Goal: Task Accomplishment & Management: Manage account settings

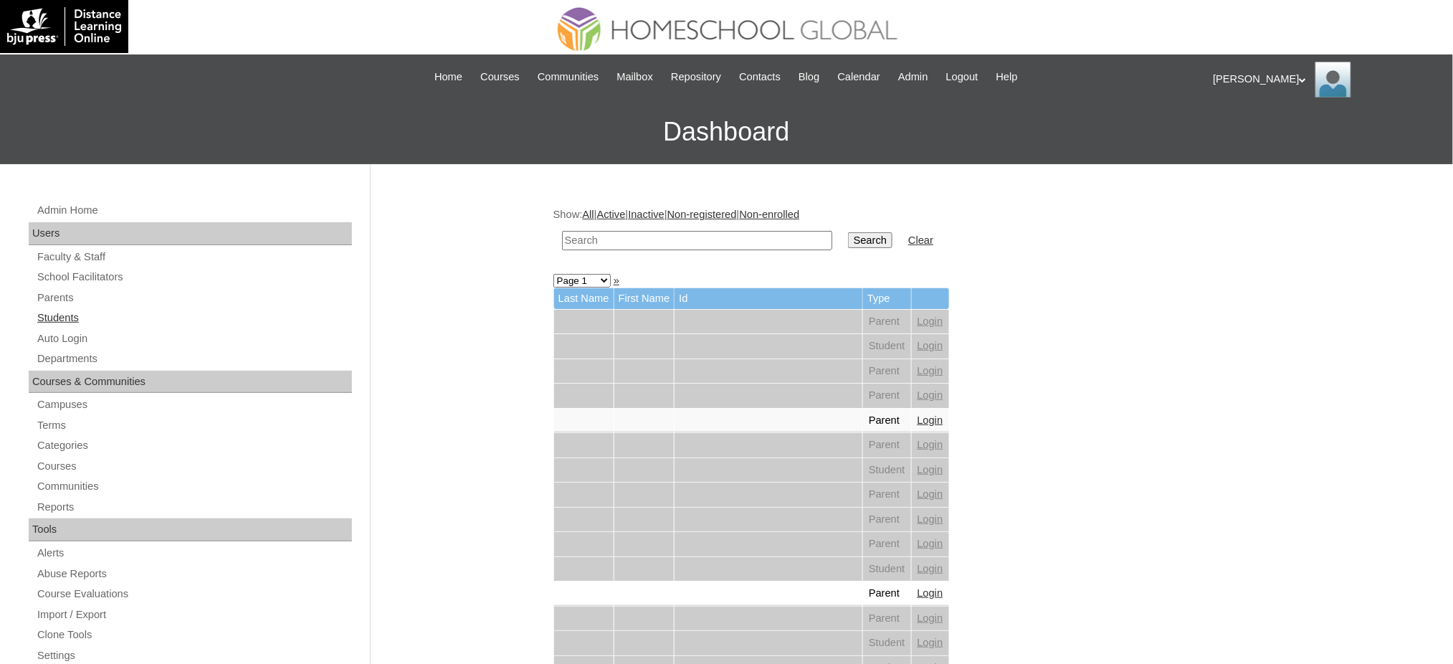
click at [64, 315] on link "Students" at bounding box center [194, 318] width 316 height 18
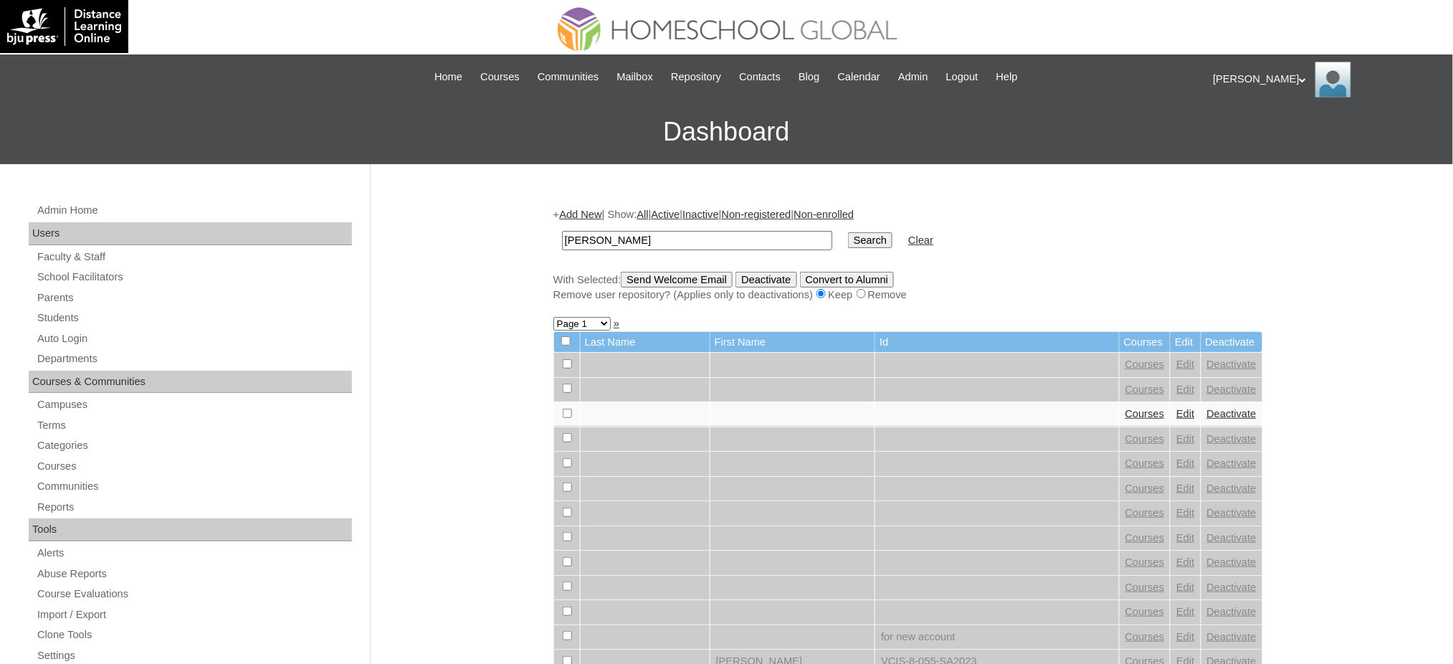
type input "Iris Estelle Liege"
click at [841, 242] on td "Search" at bounding box center [870, 241] width 59 height 34
click at [848, 238] on input "Search" at bounding box center [870, 240] width 44 height 16
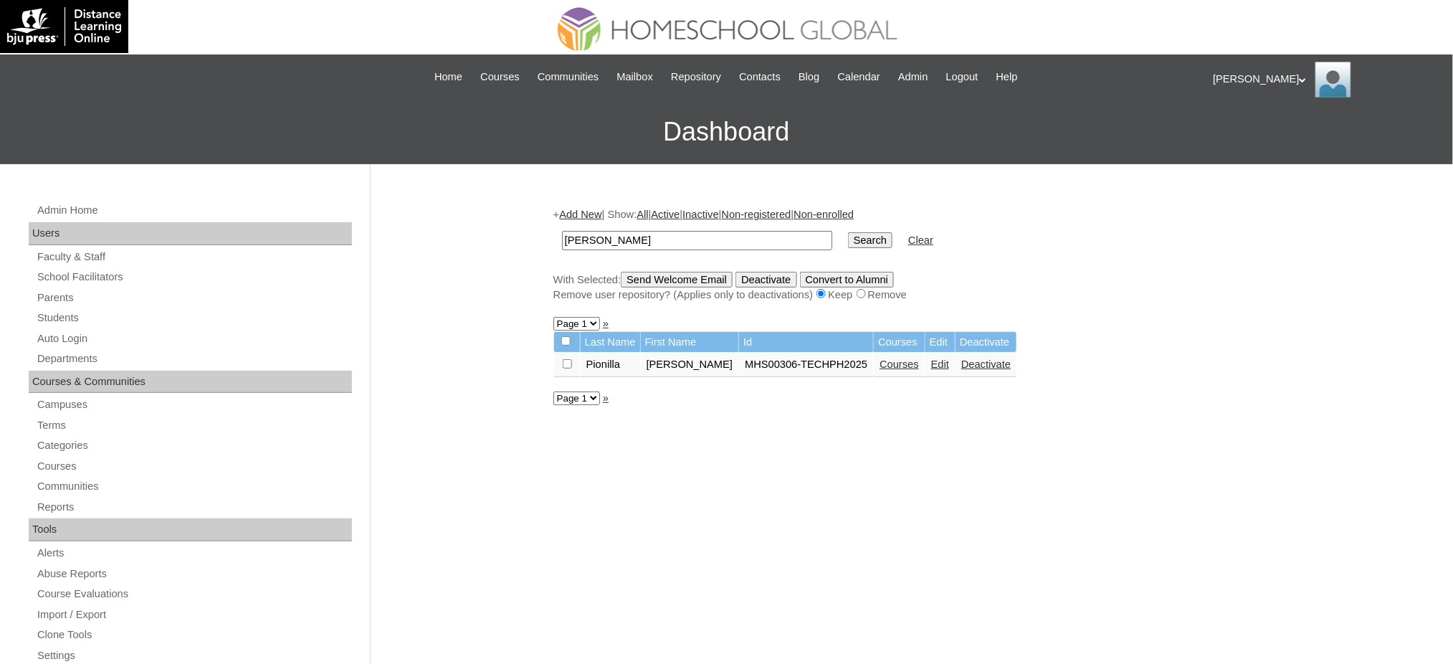
click at [879, 358] on link "Courses" at bounding box center [898, 363] width 39 height 11
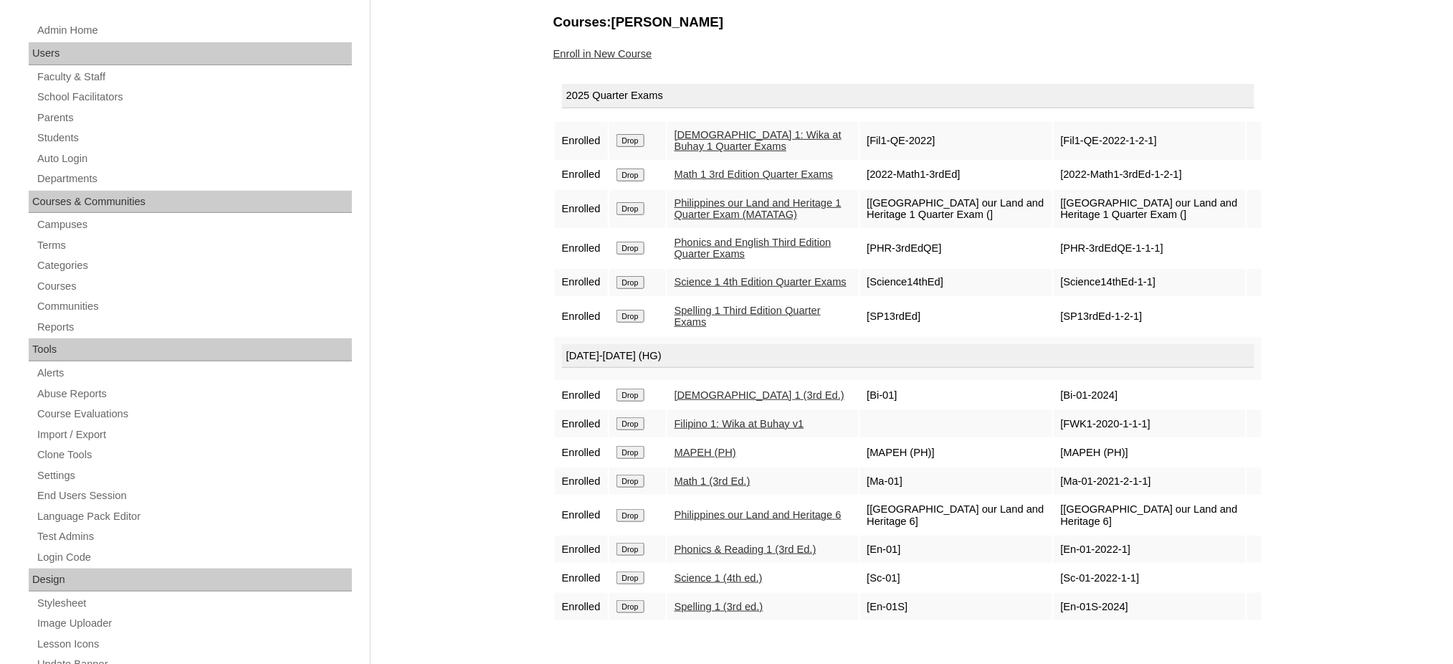
scroll to position [191, 0]
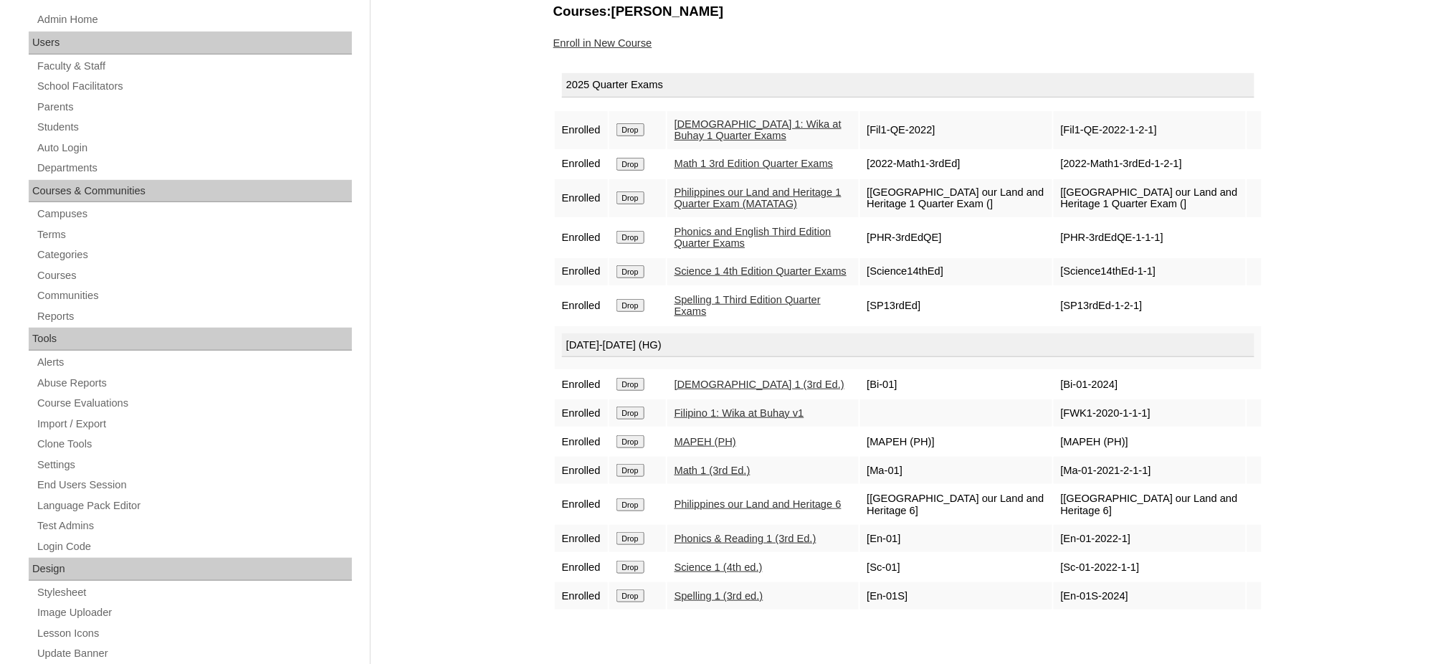
click at [624, 498] on input "Drop" at bounding box center [630, 504] width 28 height 13
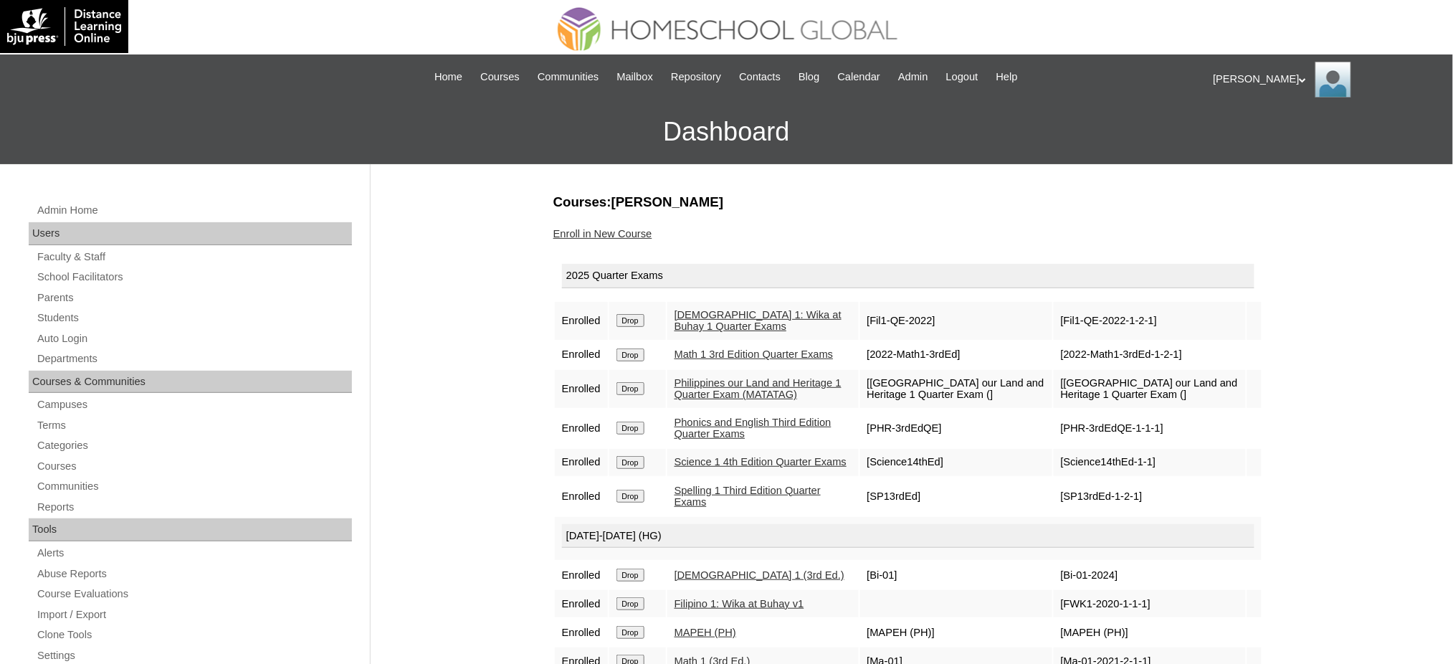
click at [634, 228] on link "Enroll in New Course" at bounding box center [602, 233] width 99 height 11
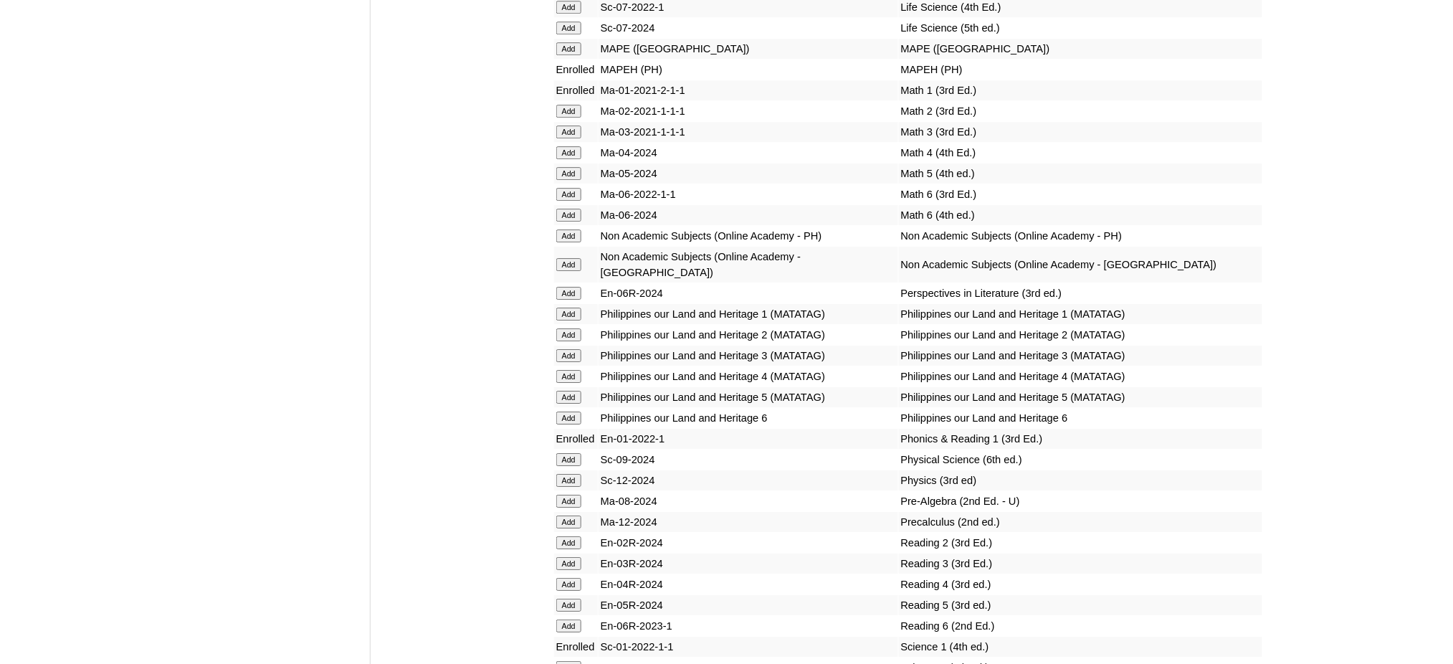
scroll to position [5542, 0]
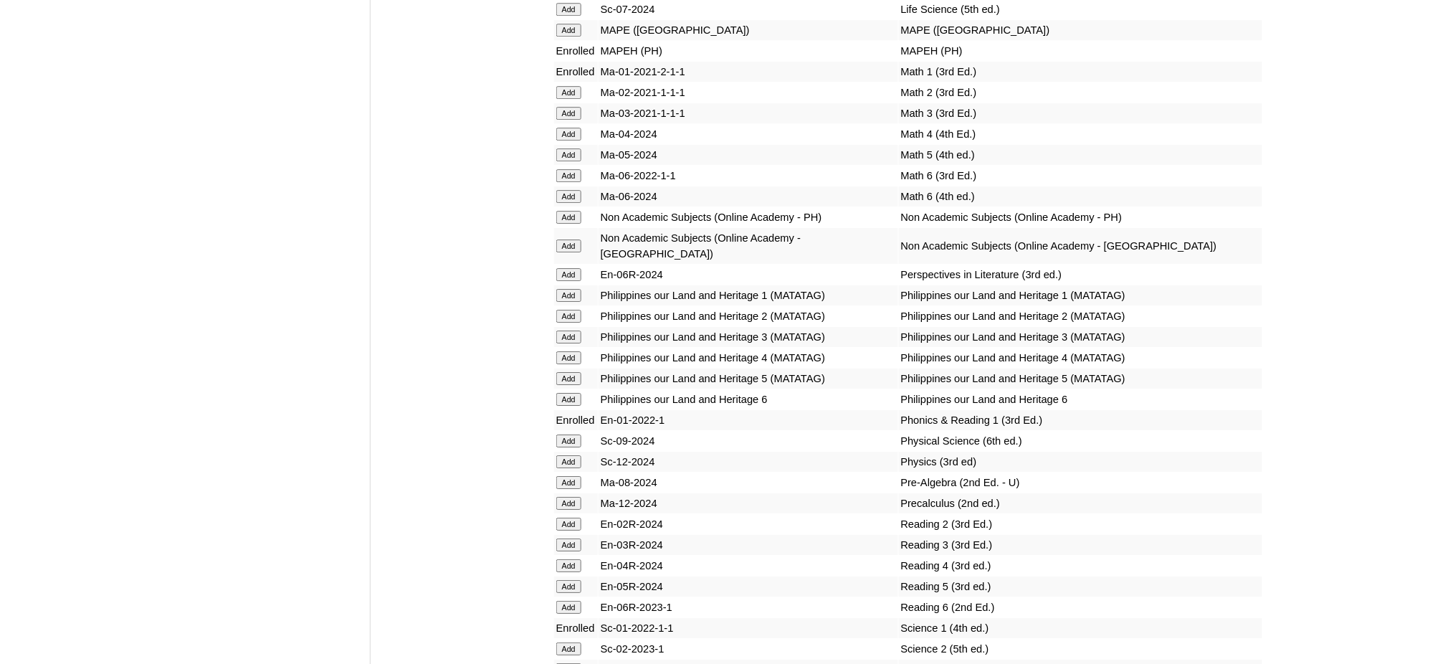
click at [573, 289] on input "Add" at bounding box center [568, 295] width 25 height 13
